Goal: Task Accomplishment & Management: Complete application form

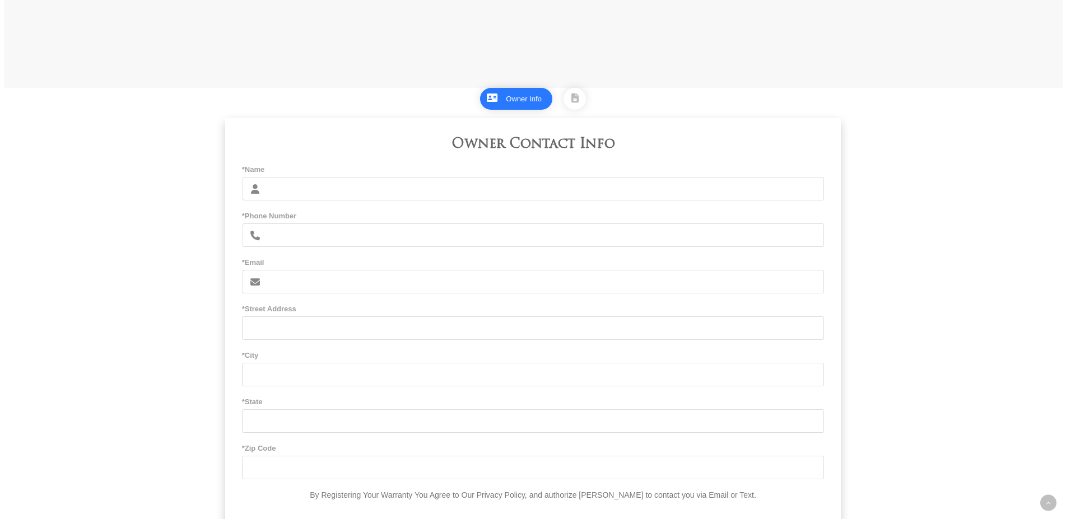
scroll to position [628, 0]
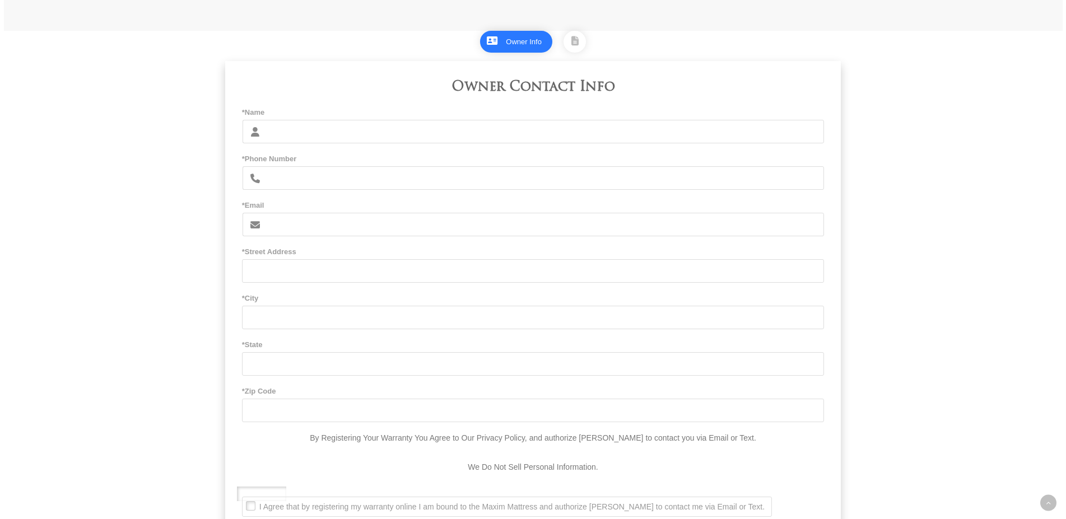
click at [471, 139] on input "*Name" at bounding box center [546, 132] width 558 height 24
type input "[PERSON_NAME] [PERSON_NAME]"
click at [288, 182] on input "*Phone Number" at bounding box center [546, 178] width 558 height 24
type input "6619126399"
click at [542, 234] on input "*Email" at bounding box center [546, 225] width 558 height 24
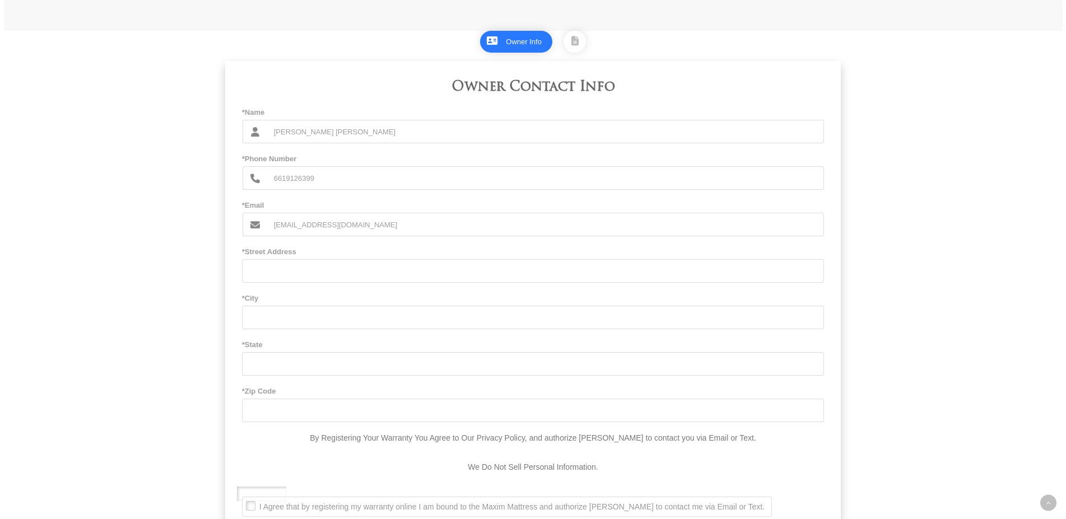
type input "[EMAIL_ADDRESS][DOMAIN_NAME]"
click at [308, 279] on input "*Street Address" at bounding box center [533, 271] width 582 height 24
type input "[STREET_ADDRESS]"
type input "Tehachapi"
type input "CA"
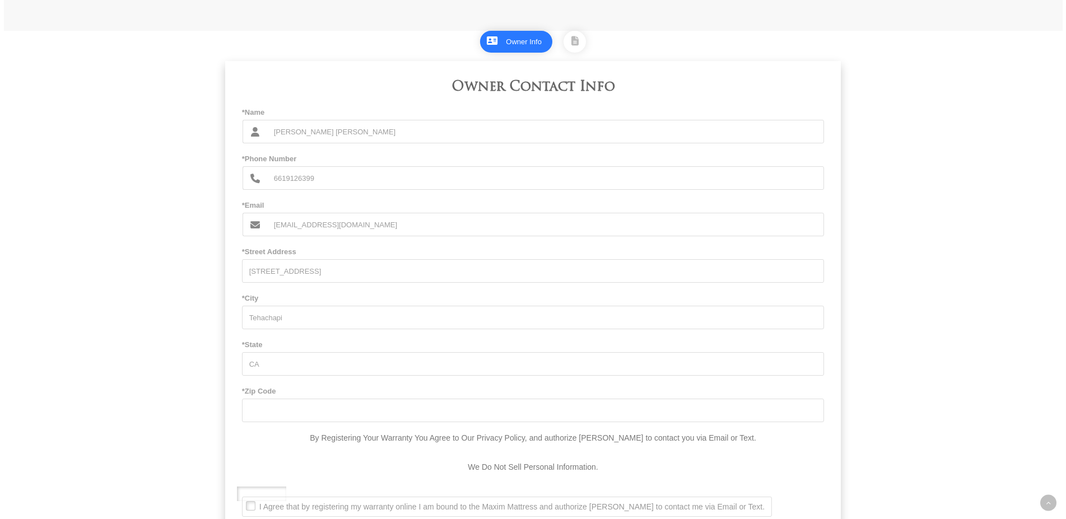
type input "93561-8014"
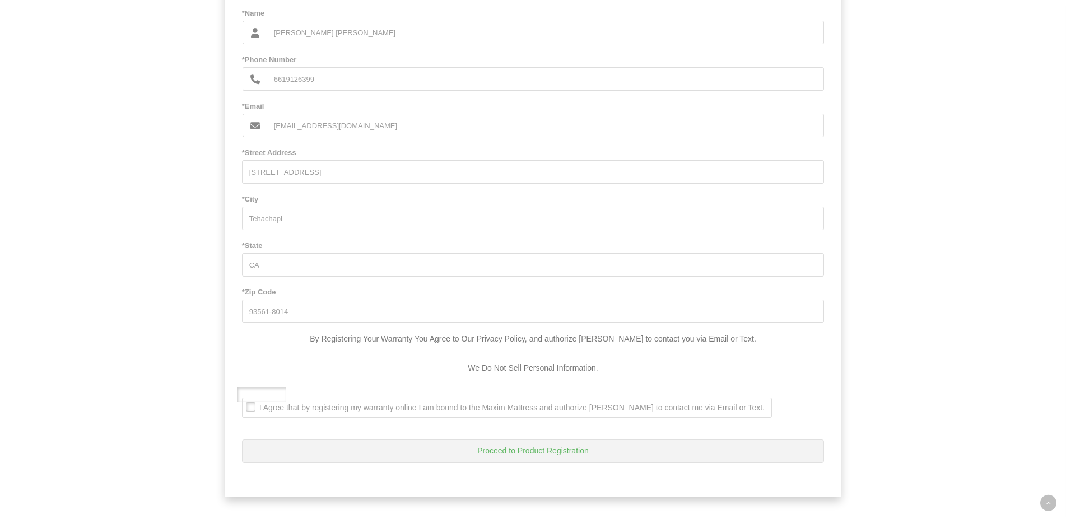
scroll to position [747, 0]
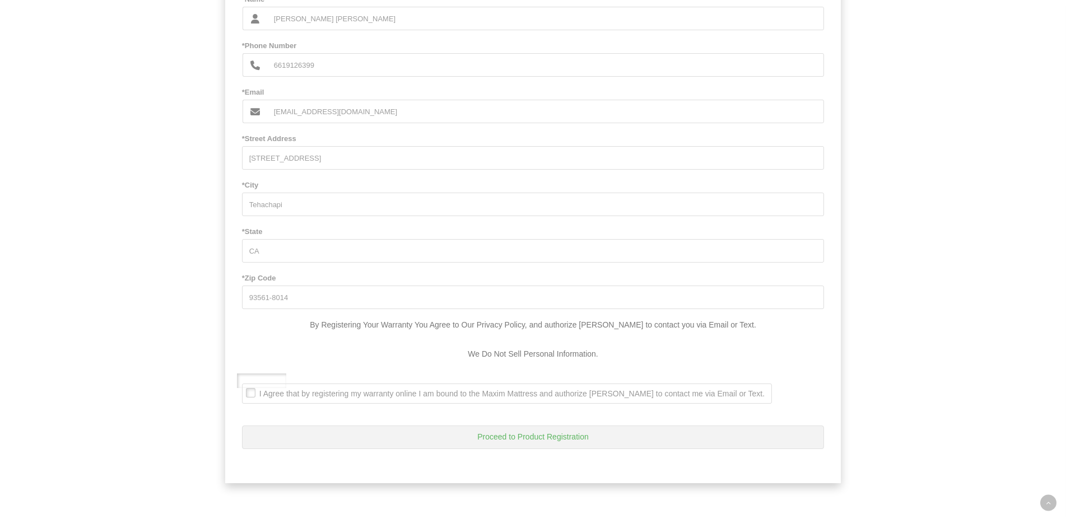
click at [565, 439] on button "Proceed to Product Registration" at bounding box center [533, 438] width 582 height 24
click at [253, 394] on span "I Agree that by registering my warranty online I am bound to the Maxim Mattress…" at bounding box center [504, 394] width 522 height 10
click at [245, 385] on Text\ ". I Agree that by registering my warranty online I am bound to the Maxim Mattre…" at bounding box center [245, 385] width 0 height 0
click at [485, 437] on button "Proceed to Product Registration" at bounding box center [533, 438] width 582 height 24
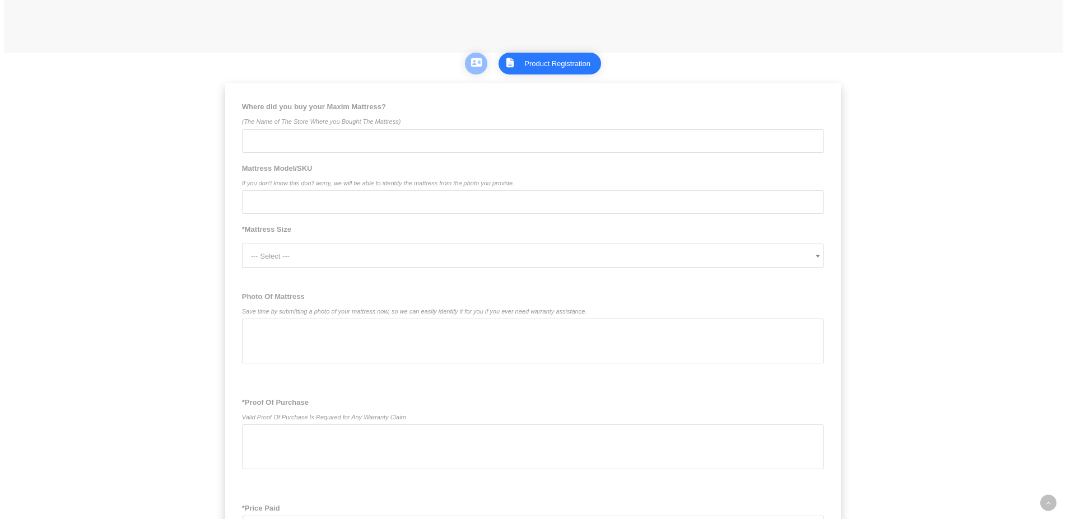
scroll to position [632, 0]
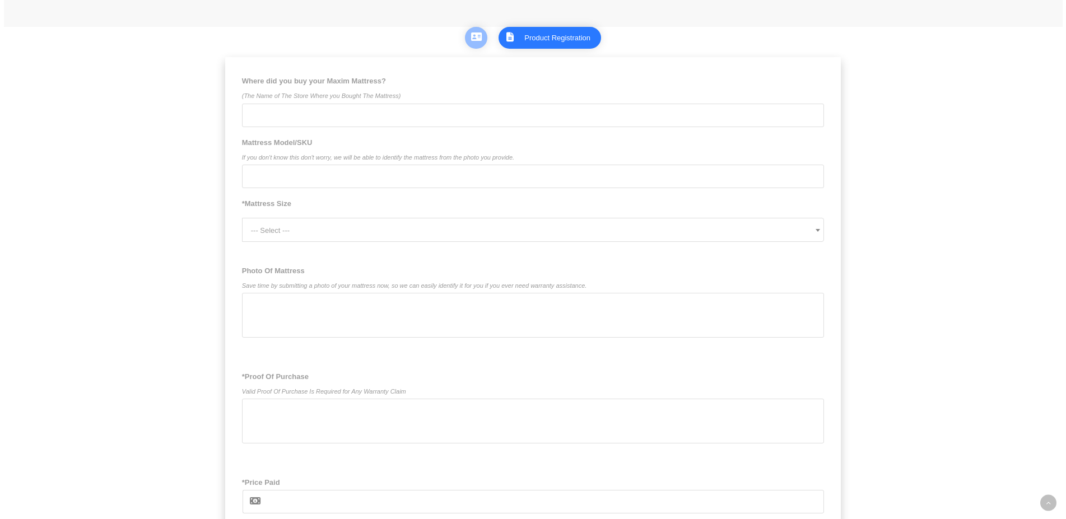
click at [605, 122] on input "Where did you buy your Maxim Mattress? (The Name of The Store Where you Bought …" at bounding box center [533, 116] width 582 height 24
type input "Tehachapi Furniture"
click at [399, 181] on input "Mattress Model/SKU If you don't know this don't worry, we will be able to ident…" at bounding box center [533, 177] width 582 height 24
type input "Maxim Infinity #2"
click at [814, 234] on span at bounding box center [817, 230] width 11 height 22
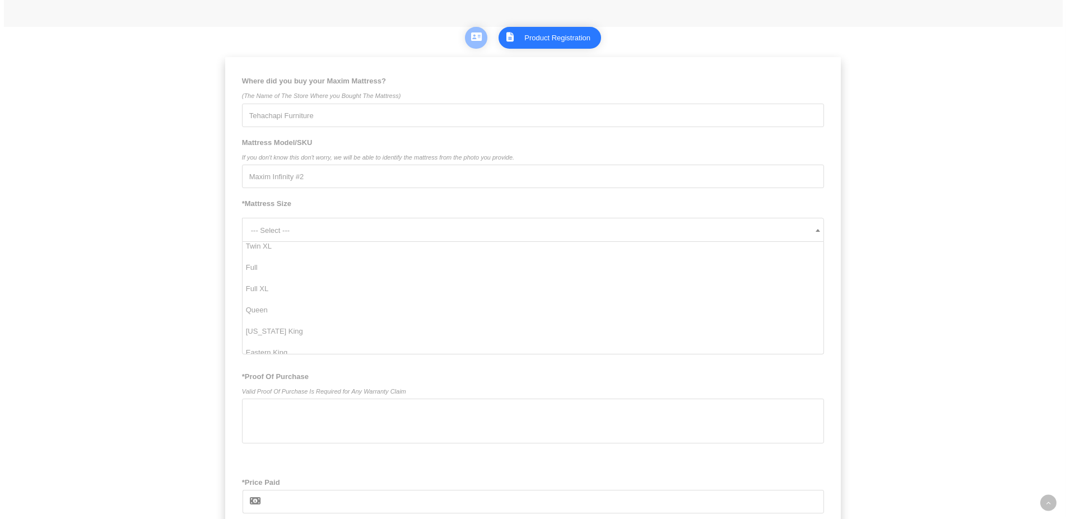
scroll to position [52, 0]
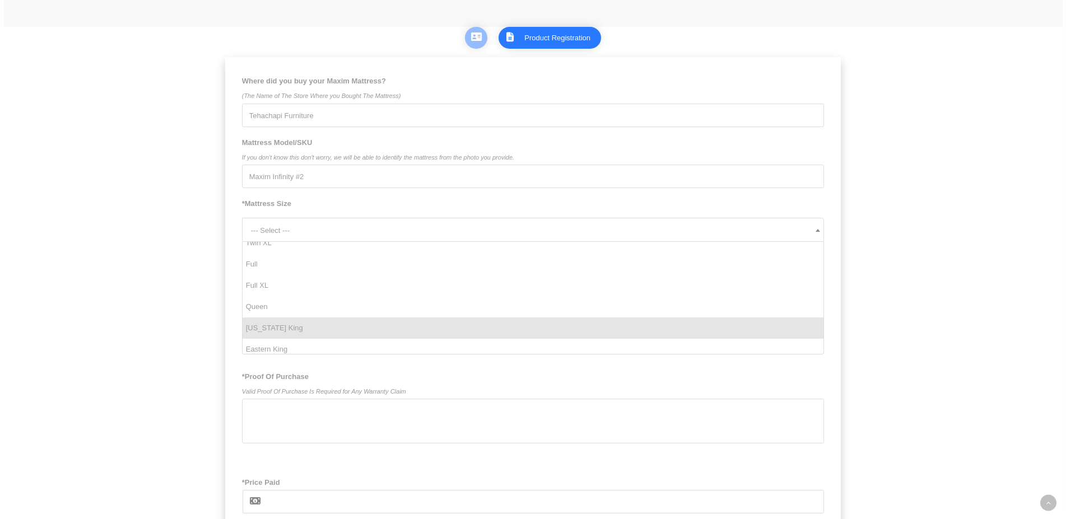
select select "[US_STATE] King"
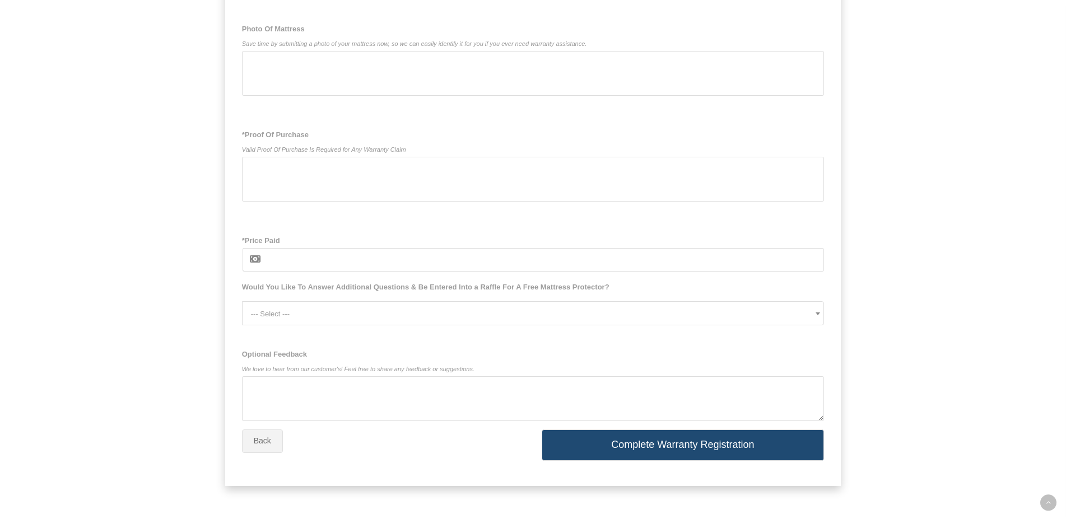
scroll to position [882, 0]
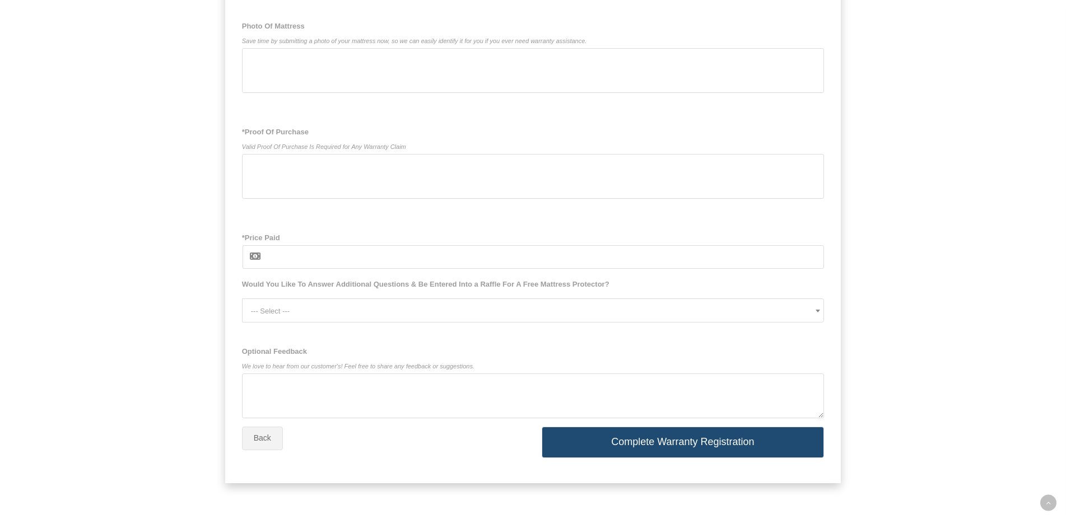
click at [818, 311] on b at bounding box center [817, 311] width 4 height 3
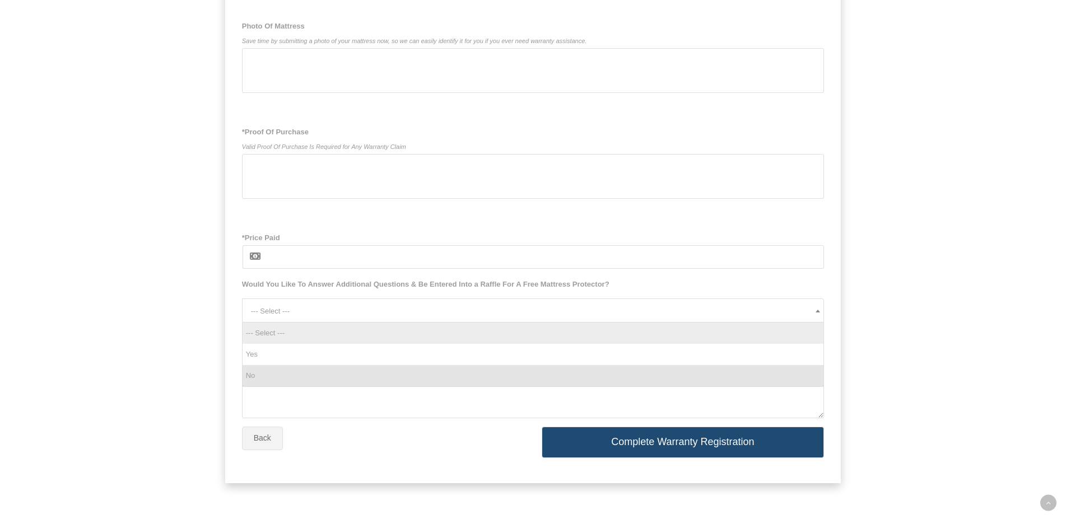
select select "No"
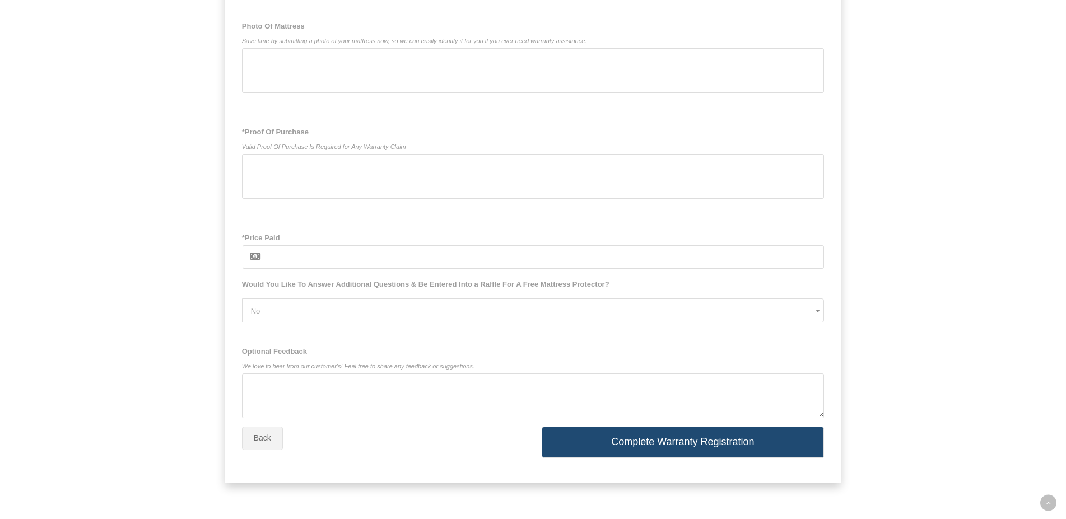
click at [263, 438] on button "Back" at bounding box center [262, 439] width 41 height 24
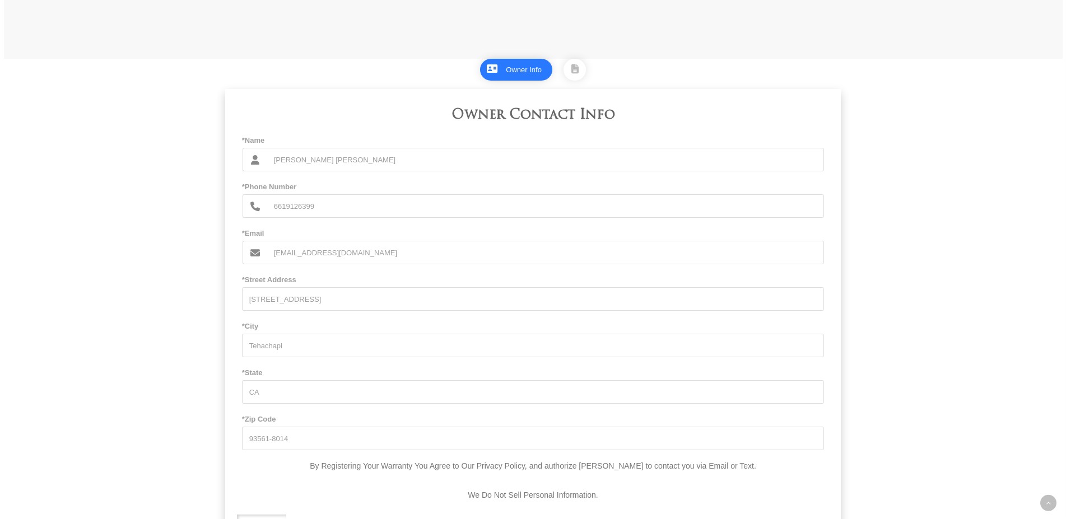
scroll to position [575, 0]
